Goal: Task Accomplishment & Management: Use online tool/utility

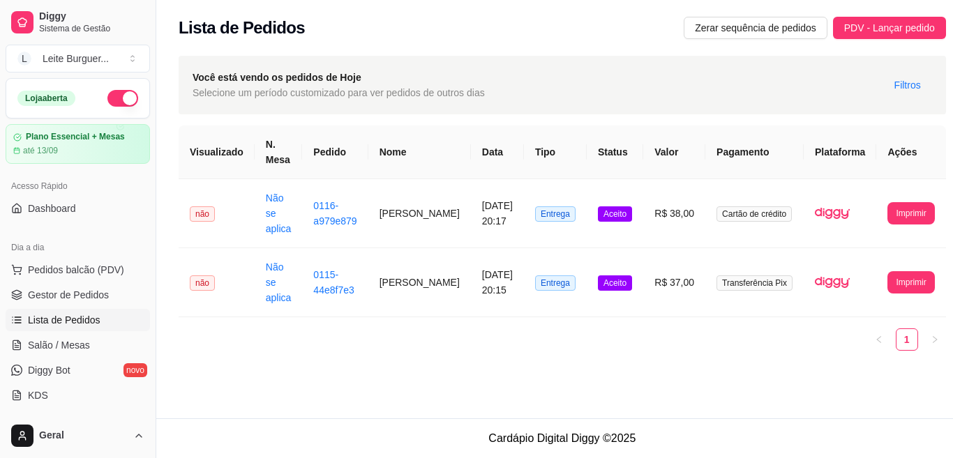
click at [49, 327] on link "Lista de Pedidos" at bounding box center [78, 320] width 144 height 22
click at [888, 212] on button "Imprimir" at bounding box center [910, 213] width 45 height 22
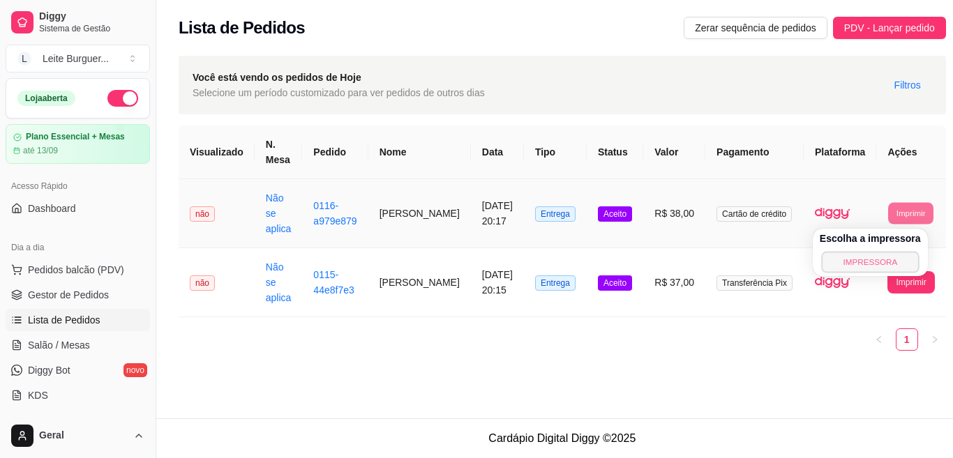
click at [860, 261] on button "IMPRESSORA" at bounding box center [870, 262] width 98 height 22
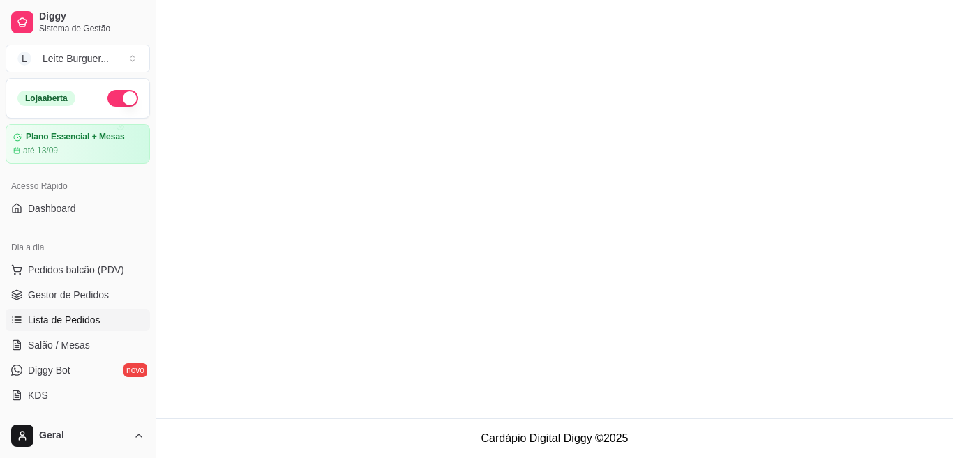
click at [103, 309] on link "Lista de Pedidos" at bounding box center [78, 320] width 144 height 22
